Goal: Task Accomplishment & Management: Manage account settings

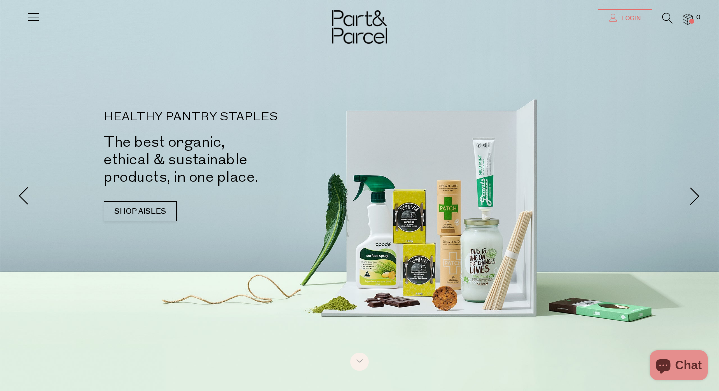
click at [631, 17] on span "Login" at bounding box center [630, 18] width 22 height 9
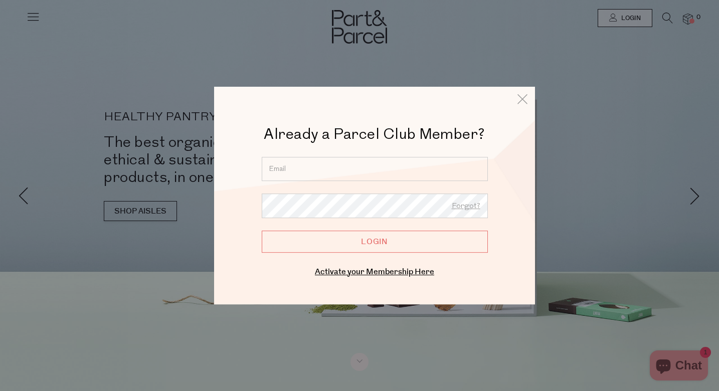
click at [296, 172] on input "email" at bounding box center [375, 169] width 226 height 24
type input "[EMAIL_ADDRESS][DOMAIN_NAME]"
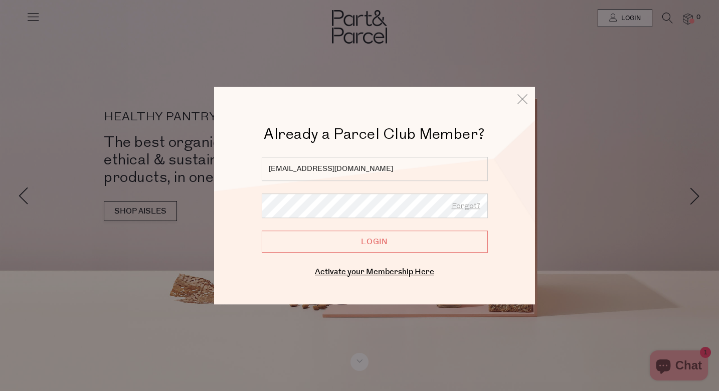
click at [366, 244] on input "Login" at bounding box center [375, 242] width 226 height 22
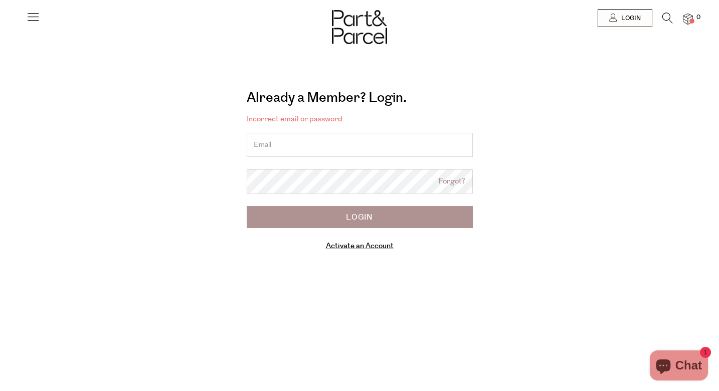
click at [336, 152] on input "email" at bounding box center [360, 145] width 226 height 24
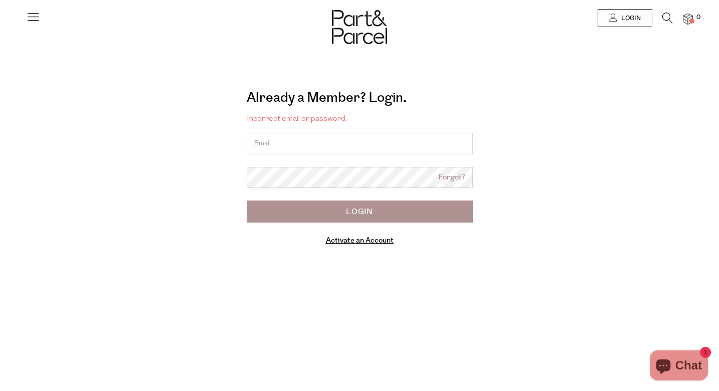
type input "[EMAIL_ADDRESS][DOMAIN_NAME]"
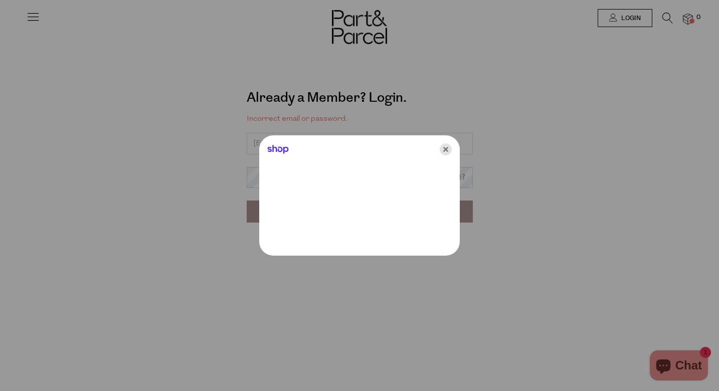
click at [442, 151] on icon "Close" at bounding box center [446, 149] width 12 height 12
